Goal: Information Seeking & Learning: Learn about a topic

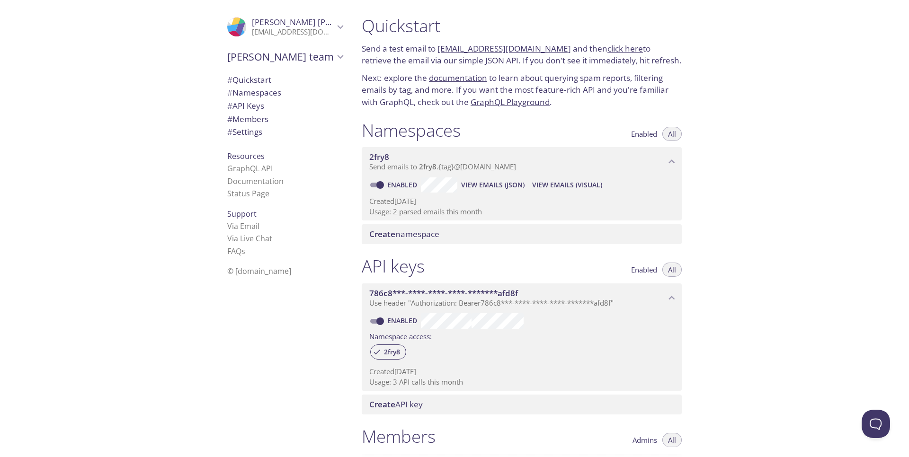
click at [387, 26] on h1 "Quickstart" at bounding box center [522, 25] width 320 height 21
drag, startPoint x: 437, startPoint y: 47, endPoint x: 550, endPoint y: 50, distance: 113.1
click at [448, 50] on p "Send a test email to [EMAIL_ADDRESS][DOMAIN_NAME] and then click here to retrie…" at bounding box center [522, 55] width 320 height 24
copy p "[EMAIL_ADDRESS][DOMAIN_NAME]"
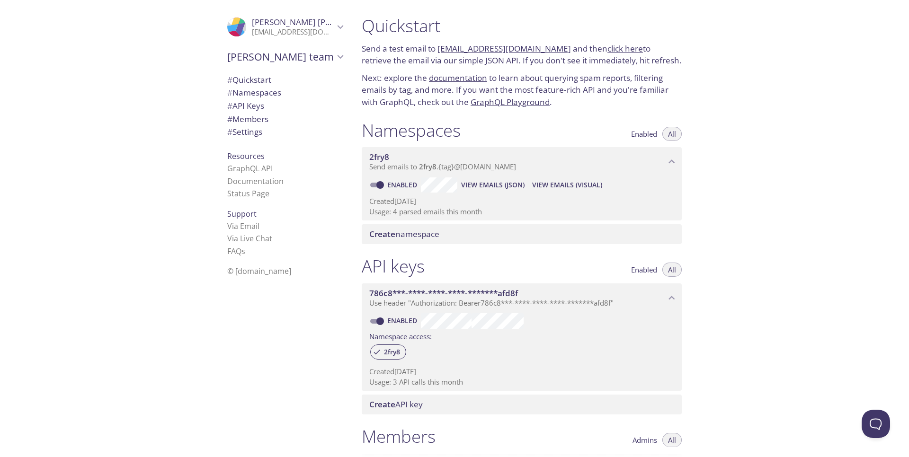
copy p "[EMAIL_ADDRESS][DOMAIN_NAME]"
click at [335, 60] on icon "Emanuel's team" at bounding box center [340, 57] width 12 height 12
click at [293, 61] on span "[PERSON_NAME] team" at bounding box center [280, 56] width 107 height 13
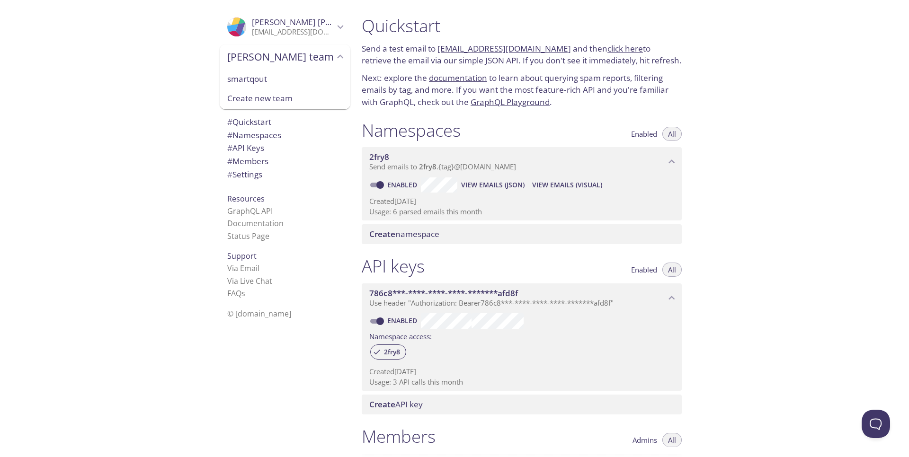
click at [407, 29] on h1 "Quickstart" at bounding box center [522, 25] width 320 height 21
click at [304, 123] on span "# Quickstart" at bounding box center [284, 122] width 115 height 12
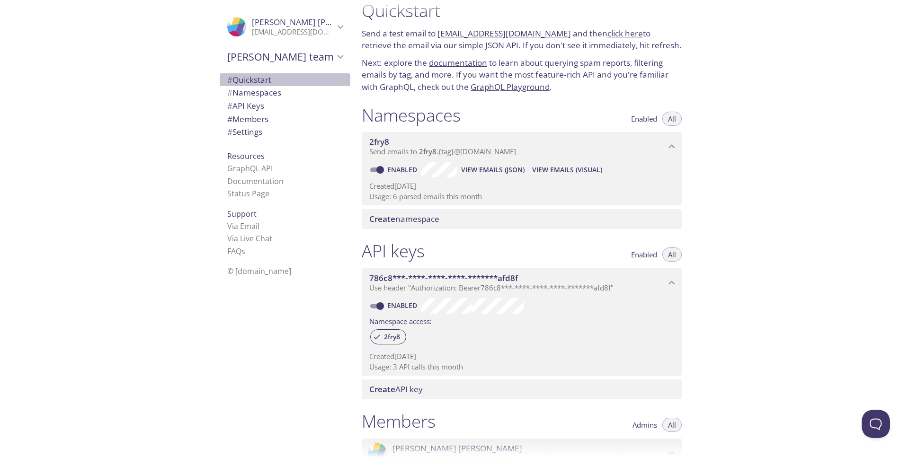
click at [287, 81] on span "# Quickstart" at bounding box center [284, 80] width 115 height 12
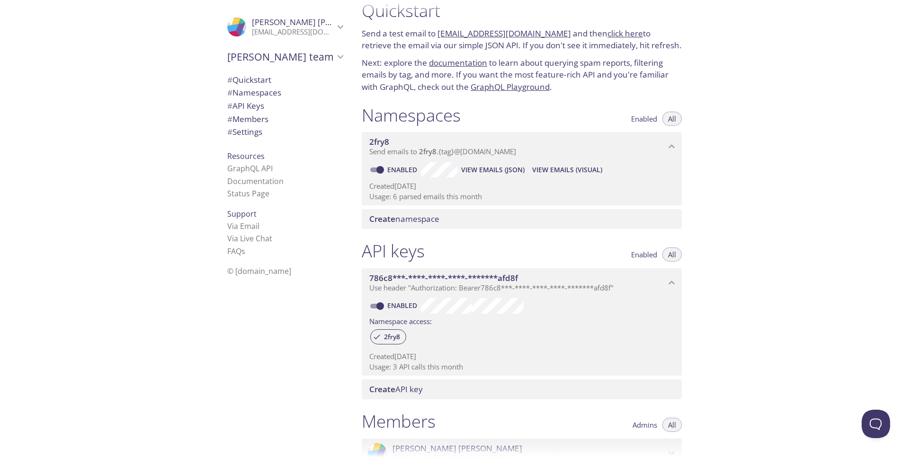
drag, startPoint x: 369, startPoint y: 42, endPoint x: 332, endPoint y: 27, distance: 39.9
click at [332, 27] on div ".cls-1 { fill: #6d5ca8; } .cls-2 { fill: #3fc191; } .cls-3 { fill: #3b4752; } .…" at bounding box center [454, 228] width 909 height 457
click at [337, 27] on icon "Emanuel Joao" at bounding box center [340, 27] width 6 height 4
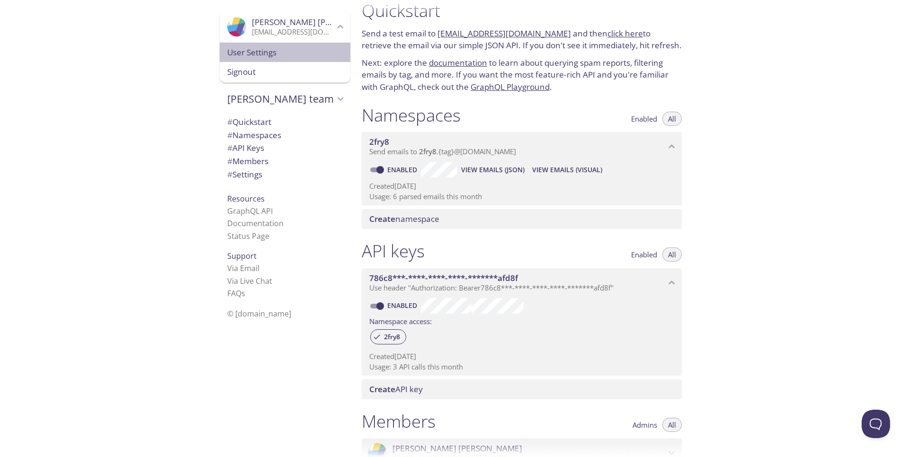
click at [283, 56] on span "User Settings" at bounding box center [284, 52] width 115 height 12
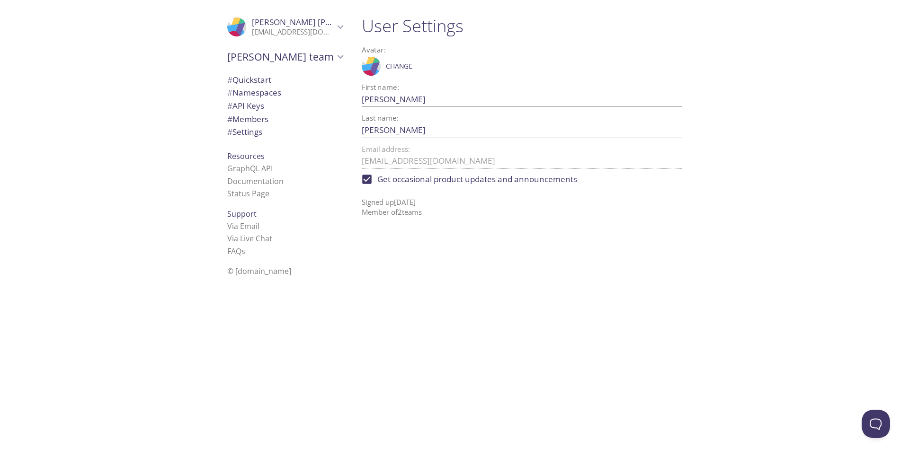
click at [270, 167] on li "GraphQL API" at bounding box center [284, 168] width 115 height 12
click at [250, 166] on link "GraphQL API" at bounding box center [249, 168] width 45 height 10
click at [235, 91] on span "# Namespaces" at bounding box center [254, 92] width 54 height 11
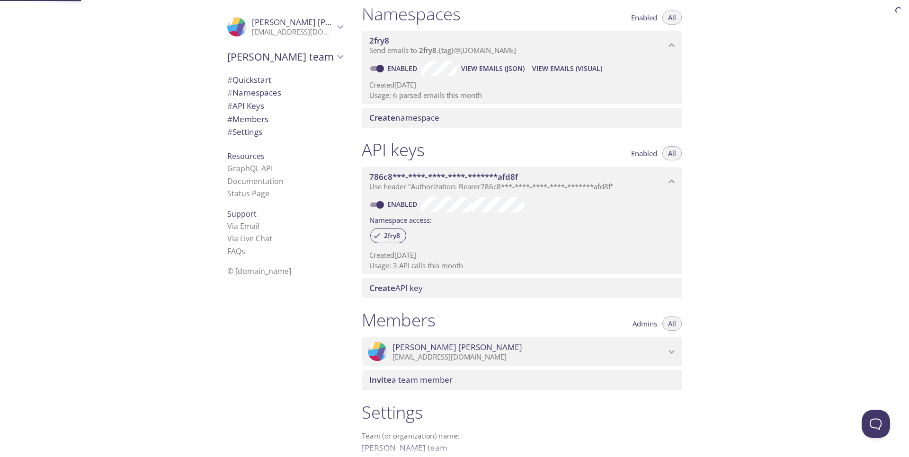
scroll to position [120, 0]
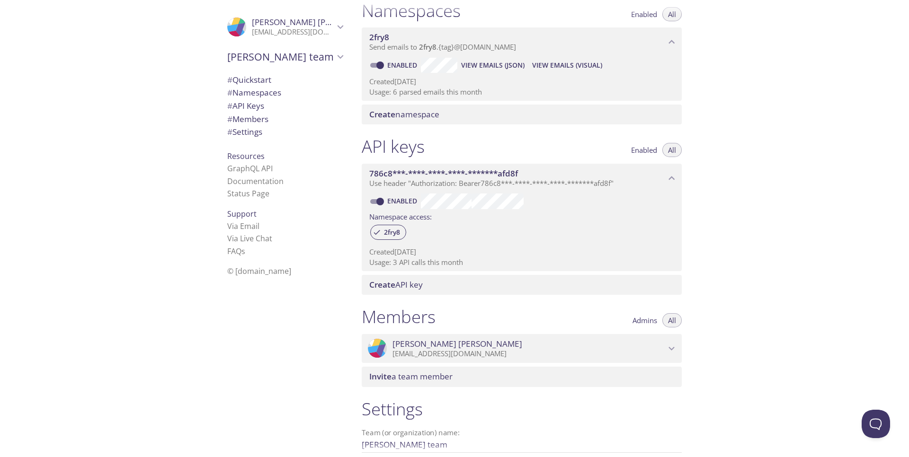
click at [239, 119] on span "# Members" at bounding box center [247, 119] width 41 height 11
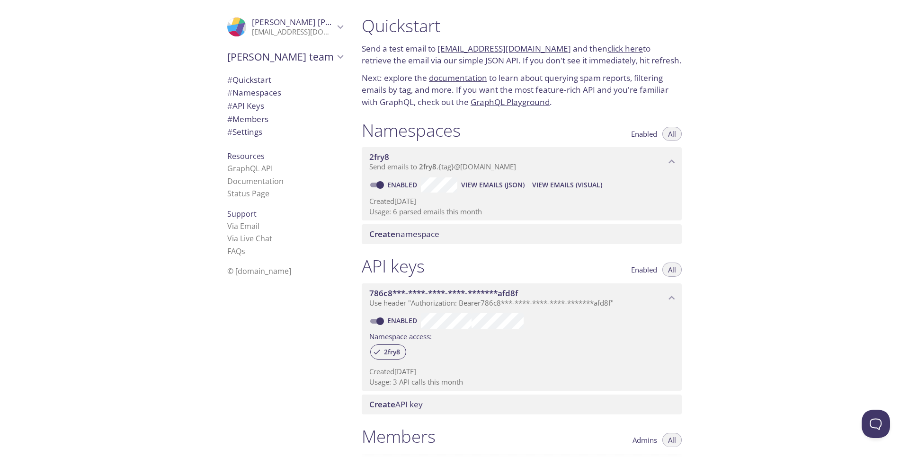
click at [245, 123] on span "# Members" at bounding box center [247, 119] width 41 height 11
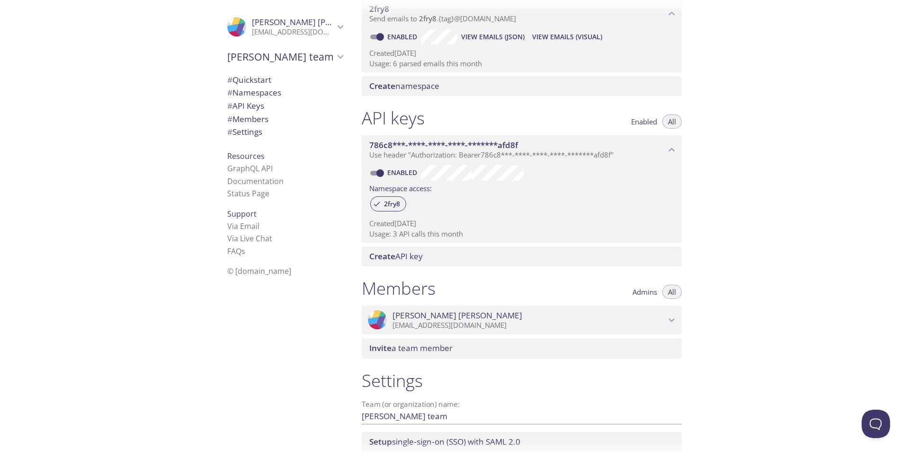
scroll to position [216, 0]
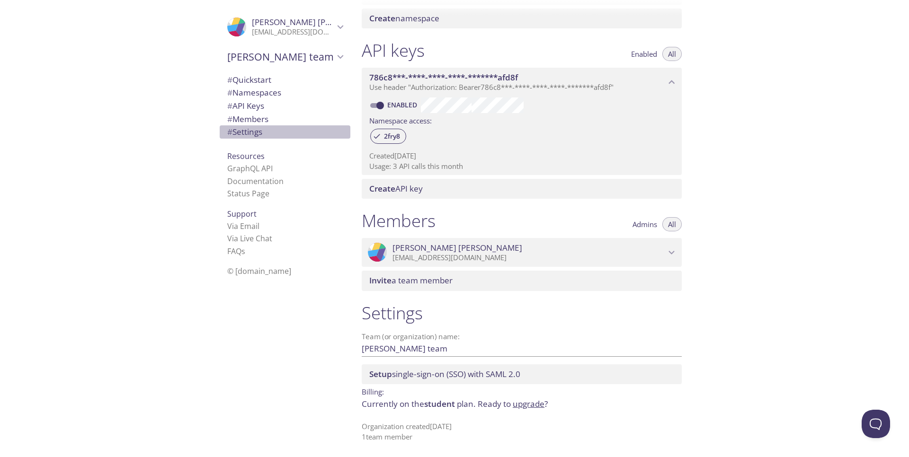
click at [250, 133] on span "# Settings" at bounding box center [244, 131] width 35 height 11
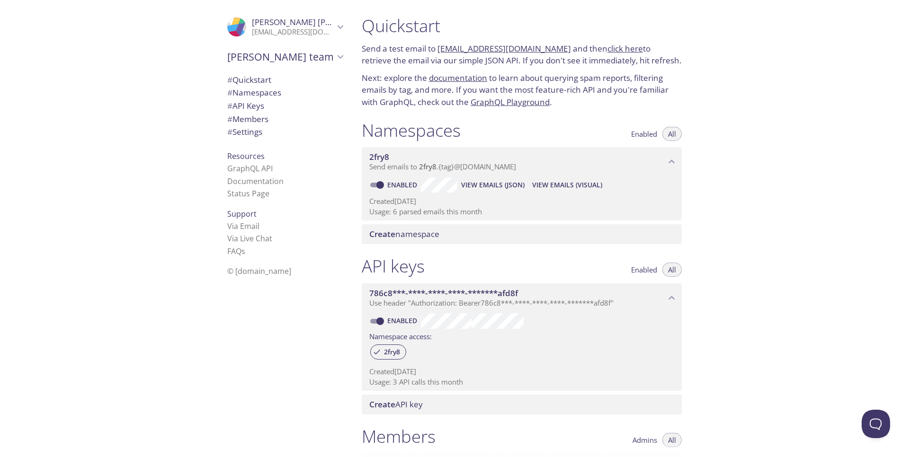
click at [258, 110] on span "# API Keys" at bounding box center [245, 105] width 37 height 11
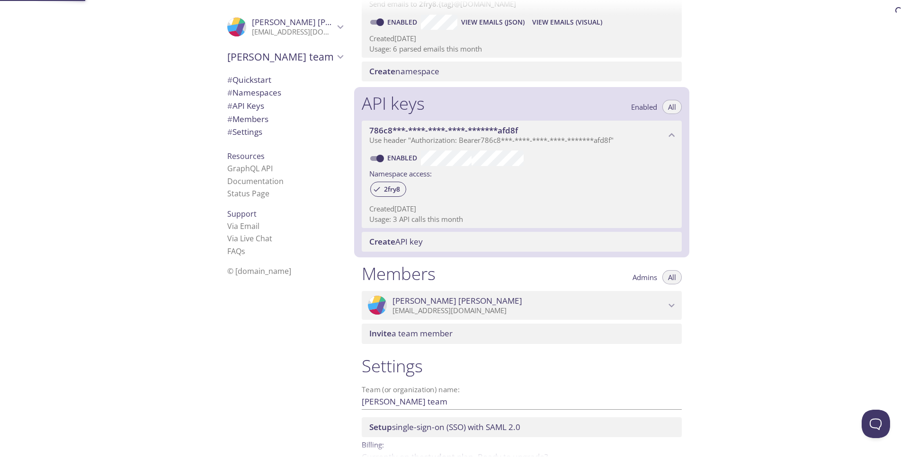
scroll to position [216, 0]
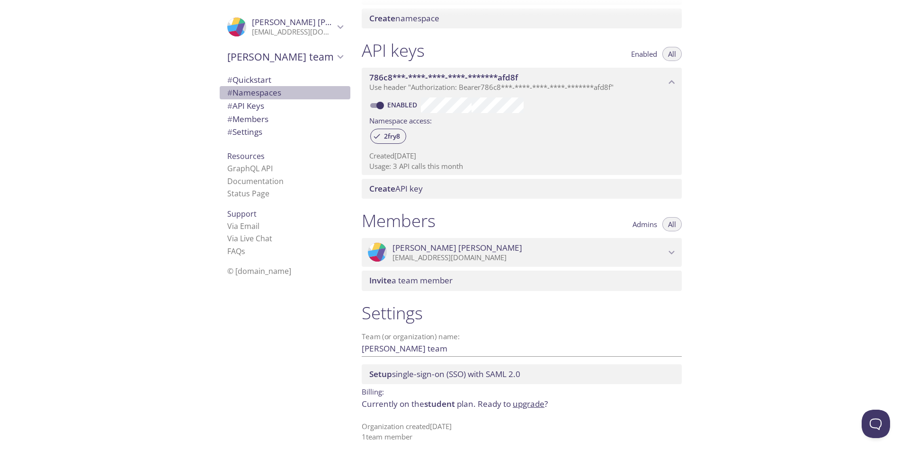
click at [257, 91] on span "# Namespaces" at bounding box center [254, 92] width 54 height 11
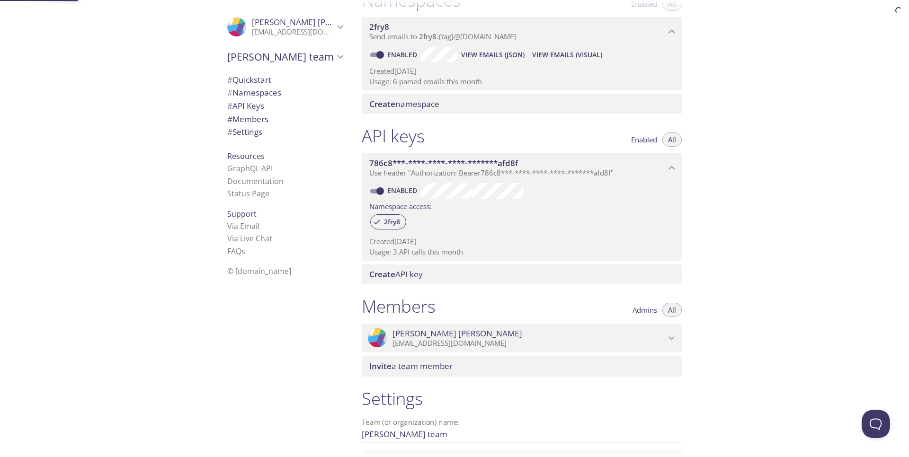
scroll to position [120, 0]
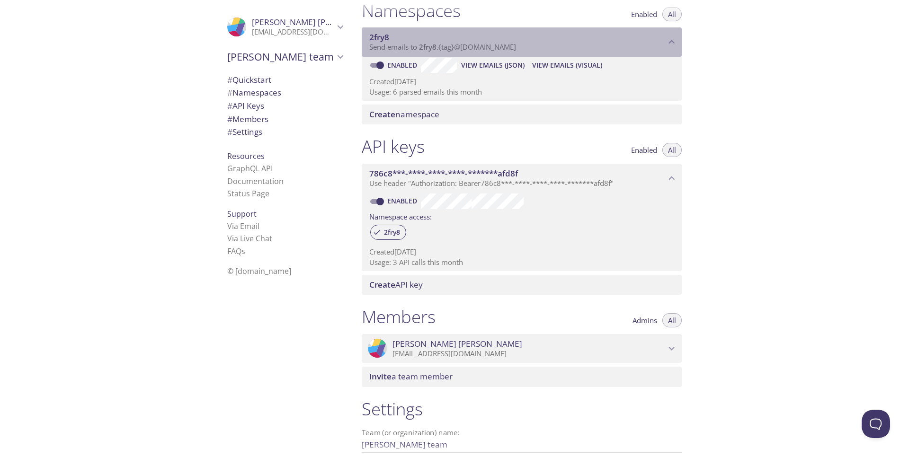
click at [448, 43] on icon "2fry8 namespace" at bounding box center [672, 42] width 6 height 4
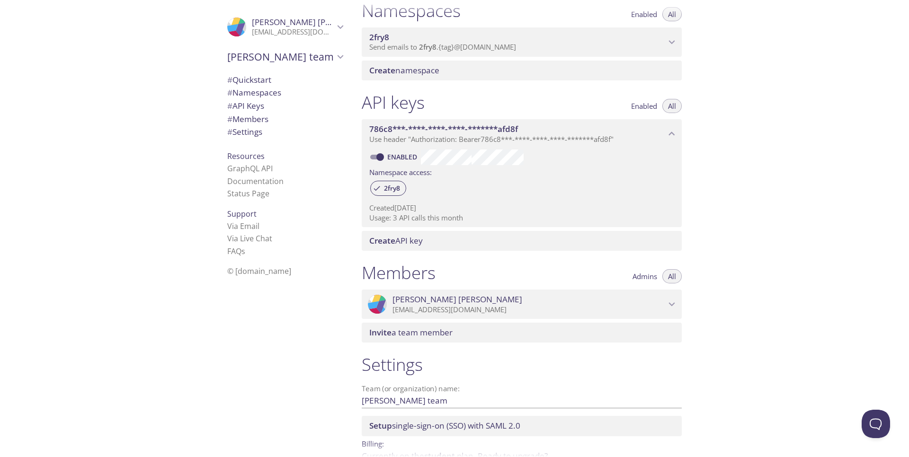
click at [448, 40] on icon "2fry8 namespace" at bounding box center [671, 42] width 12 height 12
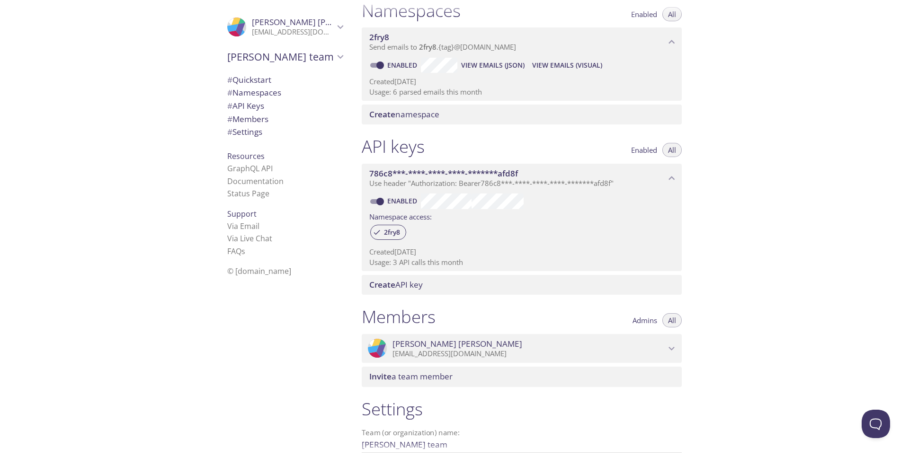
click at [448, 62] on span "View Emails (Visual)" at bounding box center [567, 65] width 70 height 11
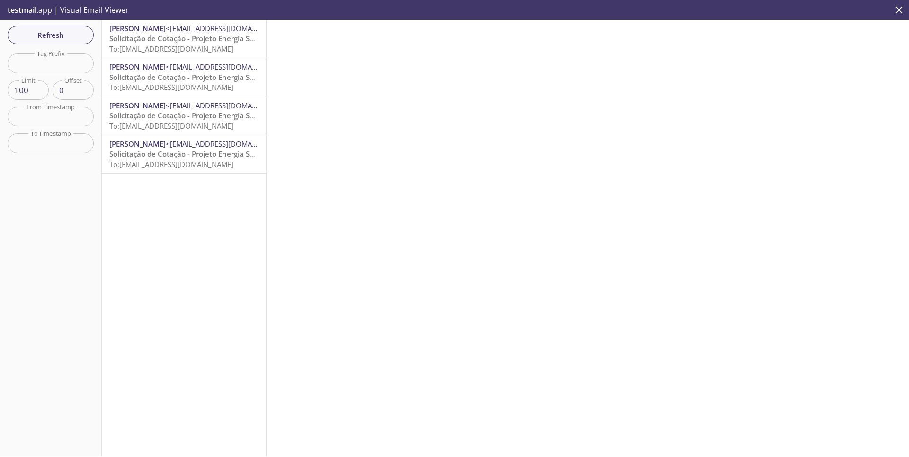
click at [177, 39] on span "Solicitação de Cotação - Projeto Energia Solar" at bounding box center [185, 38] width 153 height 9
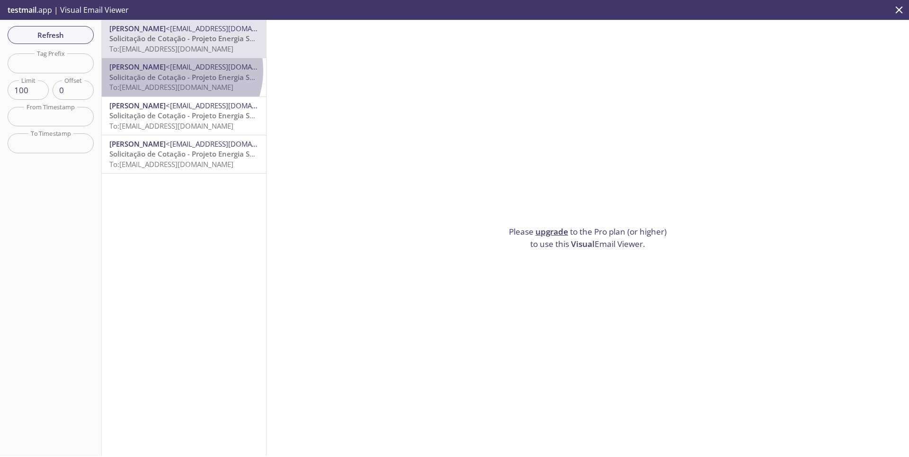
click at [166, 70] on span "[PERSON_NAME]" at bounding box center [137, 66] width 56 height 9
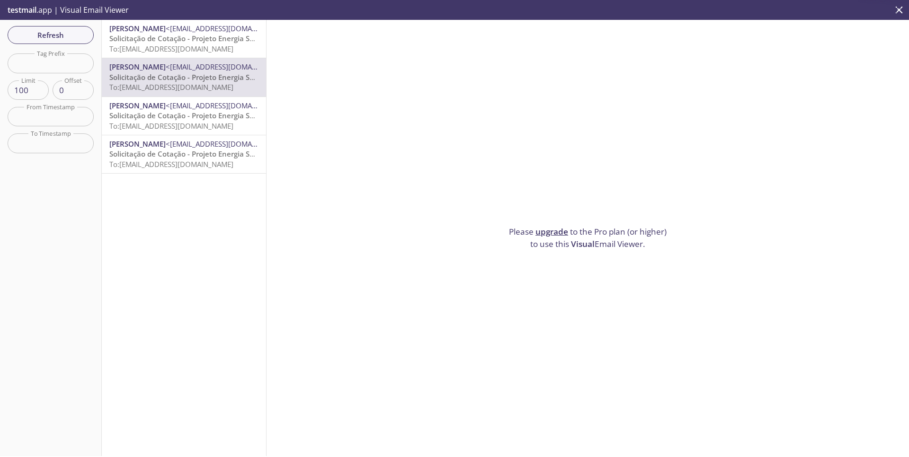
click at [163, 109] on span "[PERSON_NAME]" at bounding box center [137, 105] width 56 height 9
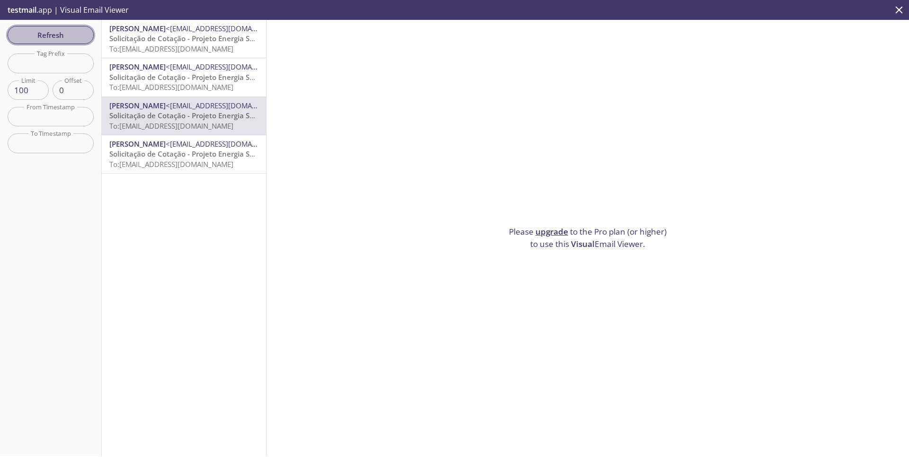
click at [46, 39] on span "Refresh" at bounding box center [50, 35] width 71 height 12
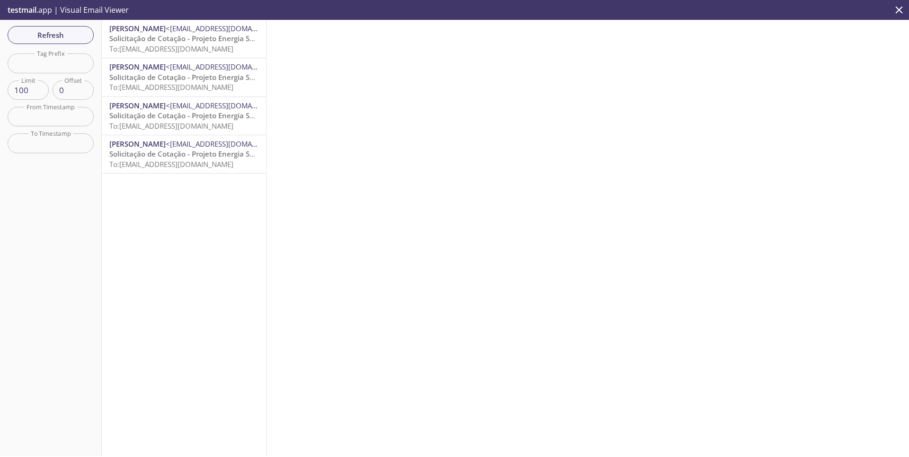
click at [144, 77] on span "Solicitação de Cotação - Projeto Energia Solar" at bounding box center [185, 76] width 153 height 9
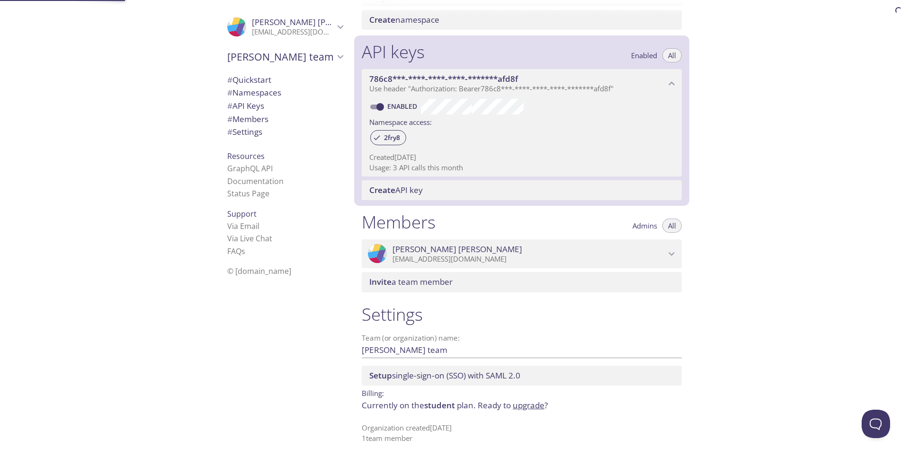
scroll to position [216, 0]
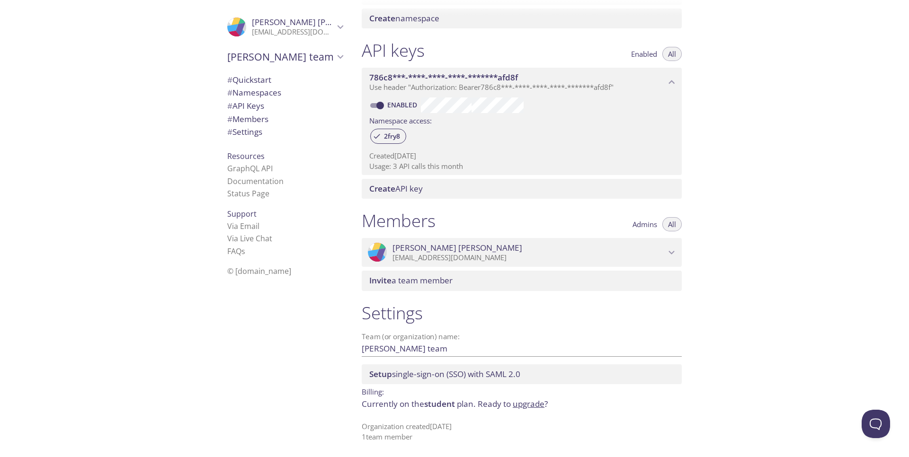
drag, startPoint x: 399, startPoint y: 166, endPoint x: 468, endPoint y: 165, distance: 68.6
click at [448, 165] on p "Usage: 3 API calls this month" at bounding box center [521, 166] width 305 height 10
click at [448, 153] on div "Quickstart Send a test email to [EMAIL_ADDRESS][DOMAIN_NAME] and then click her…" at bounding box center [631, 228] width 555 height 457
